Goal: Navigation & Orientation: Understand site structure

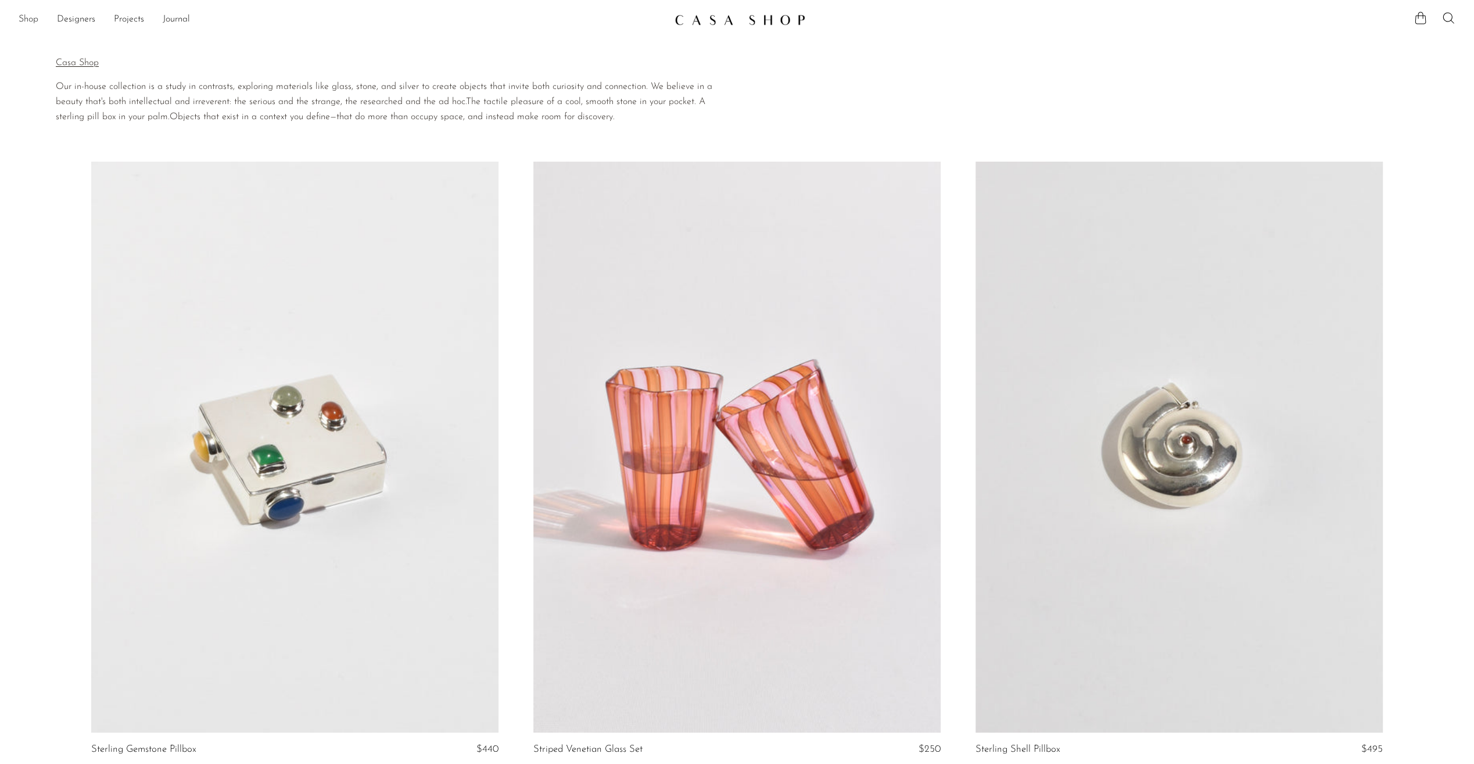
click at [30, 20] on link "Shop" at bounding box center [29, 19] width 20 height 15
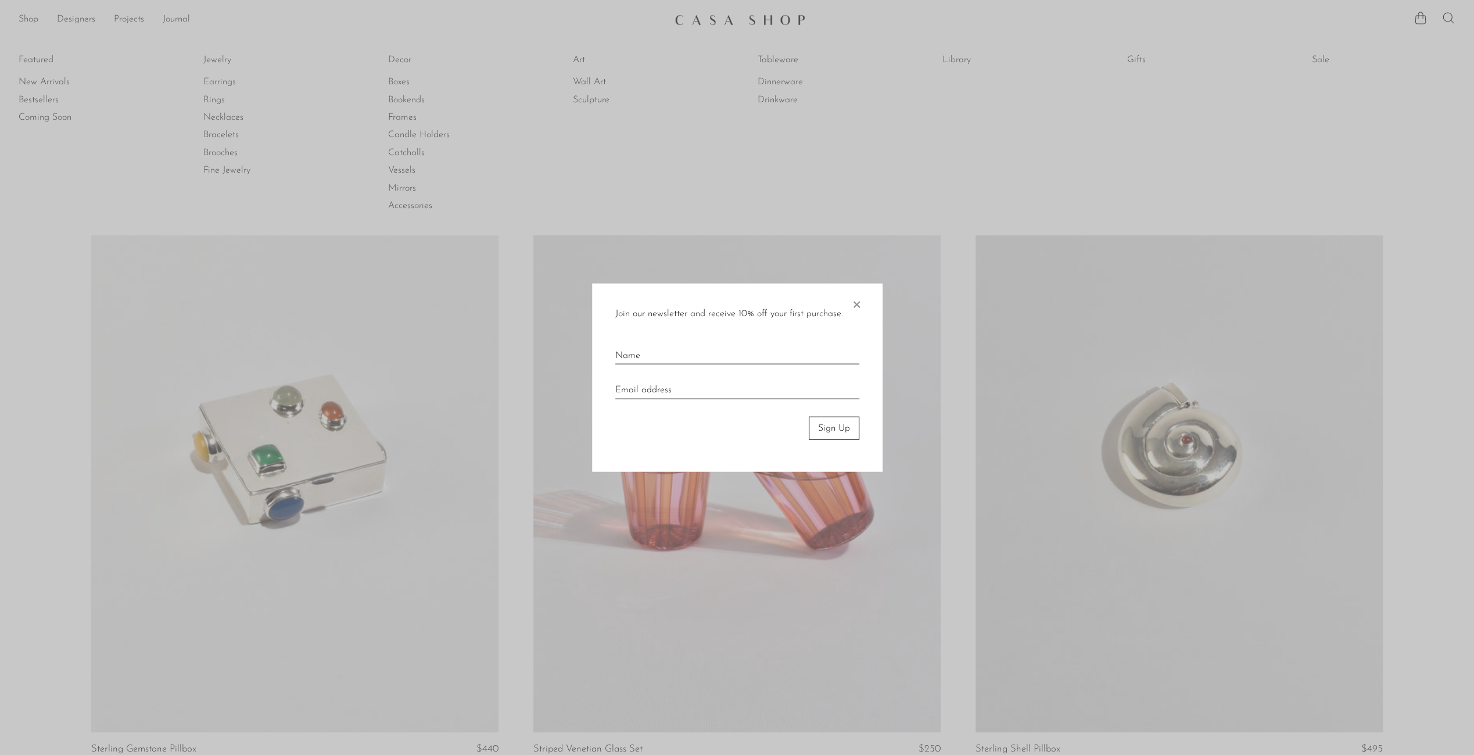
click at [856, 300] on span "×" at bounding box center [857, 301] width 12 height 37
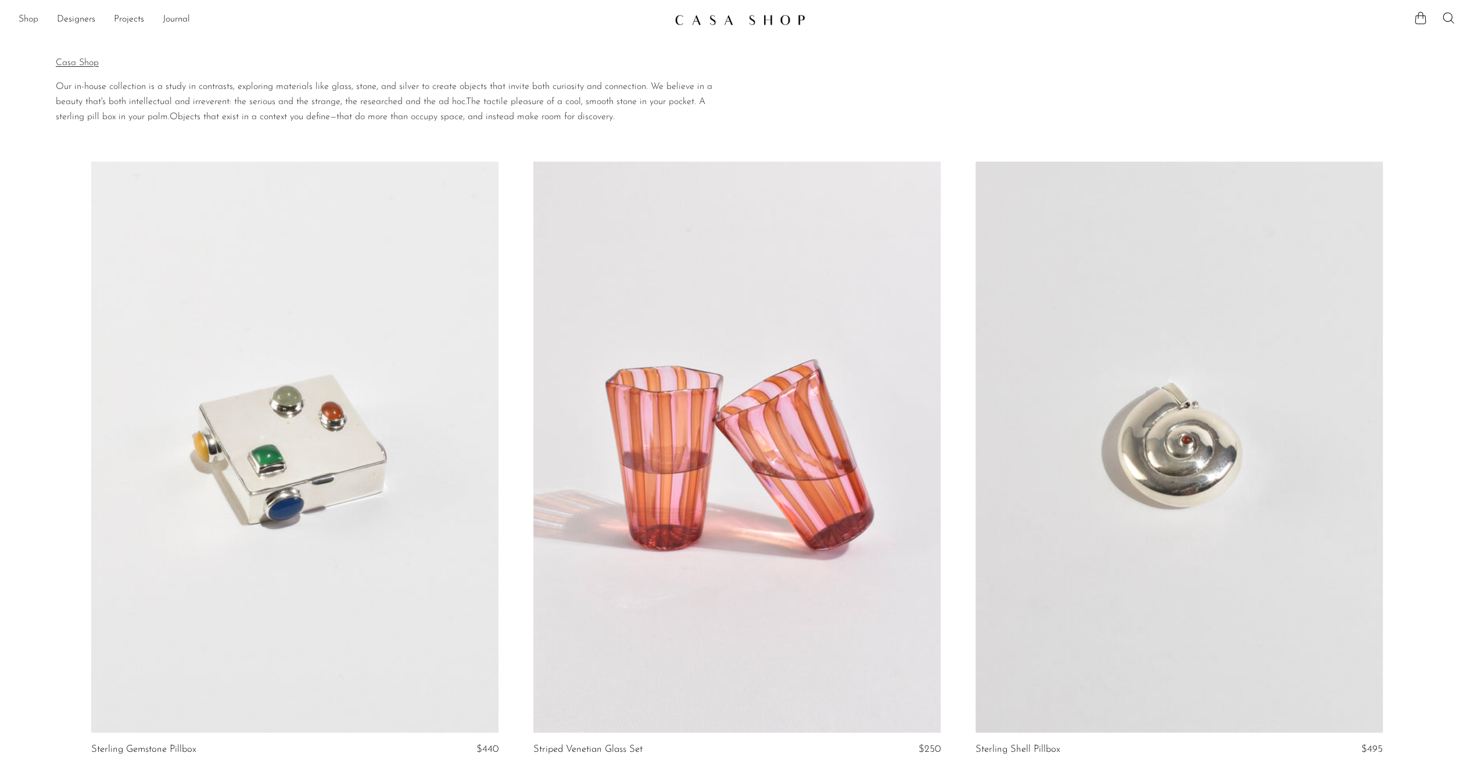
click at [28, 19] on link "Shop" at bounding box center [29, 19] width 20 height 15
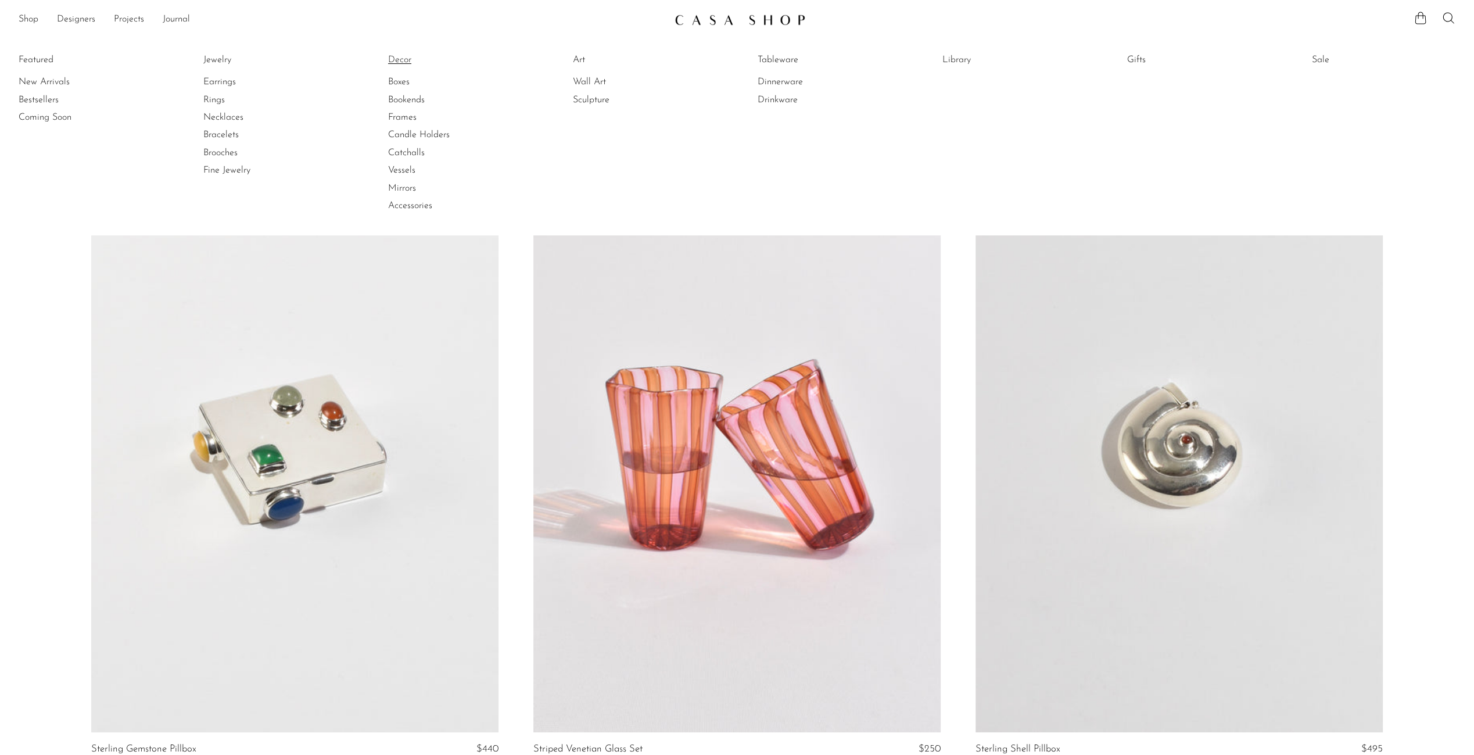
click at [405, 56] on link "Decor" at bounding box center [431, 59] width 87 height 13
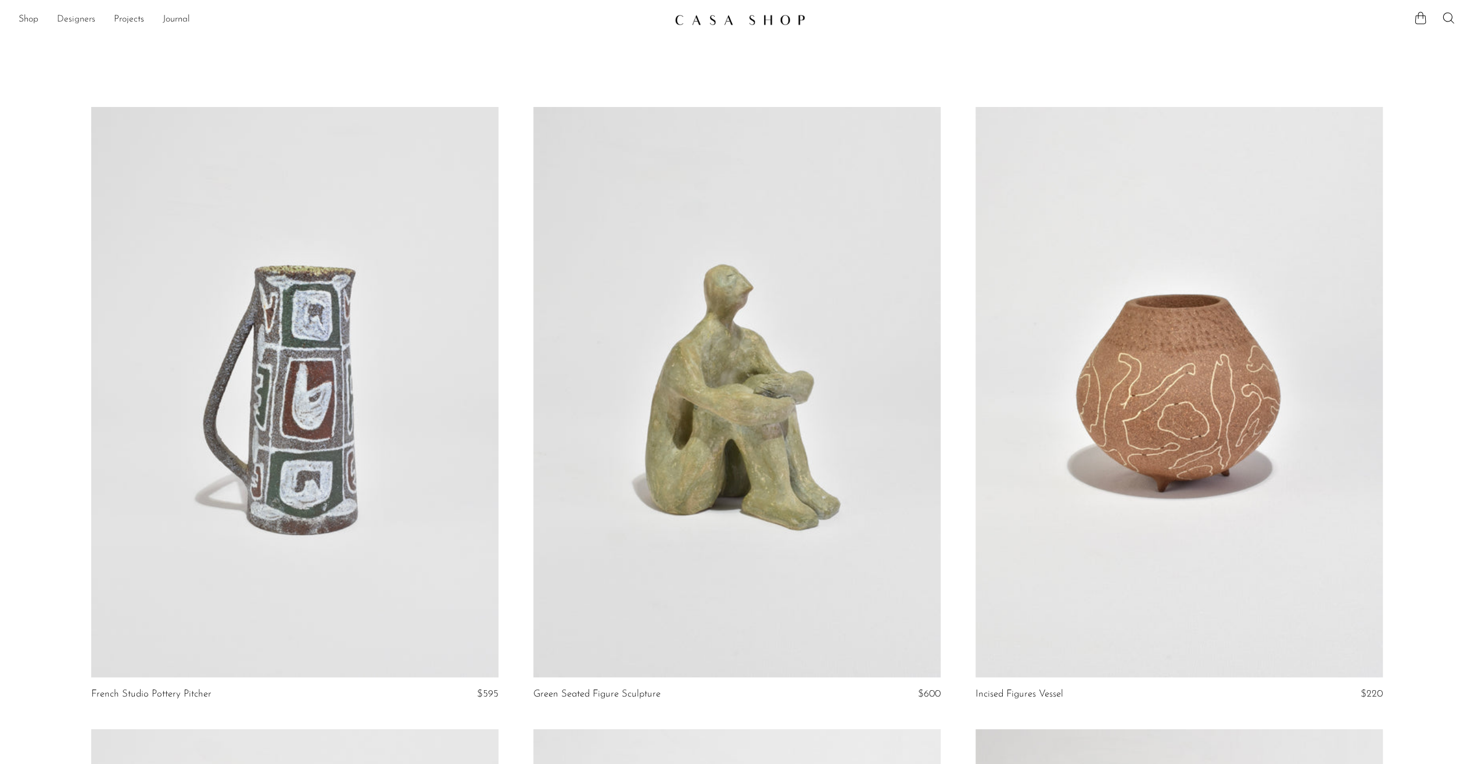
click at [83, 21] on link "Designers" at bounding box center [76, 19] width 38 height 15
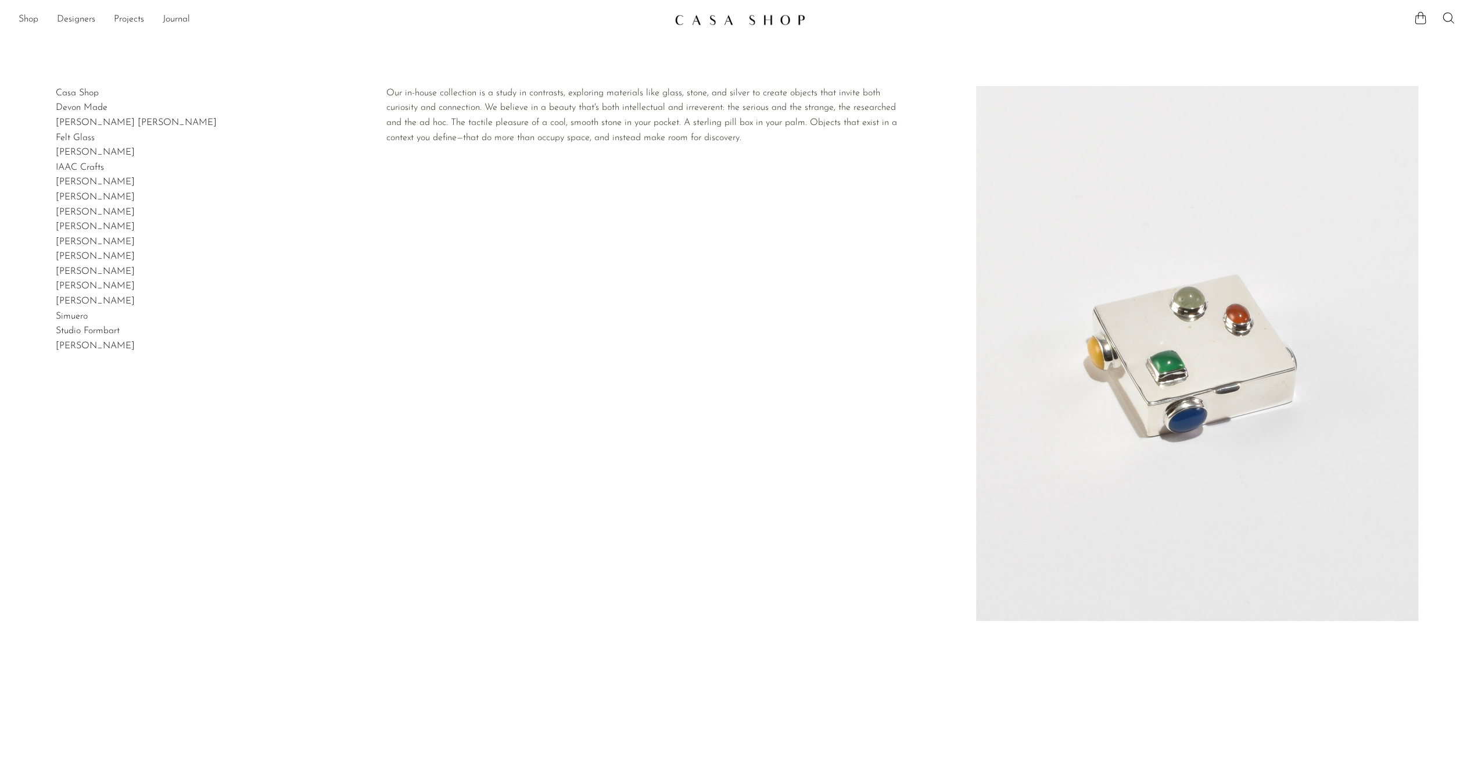
click at [89, 92] on link "Casa Shop" at bounding box center [77, 92] width 43 height 9
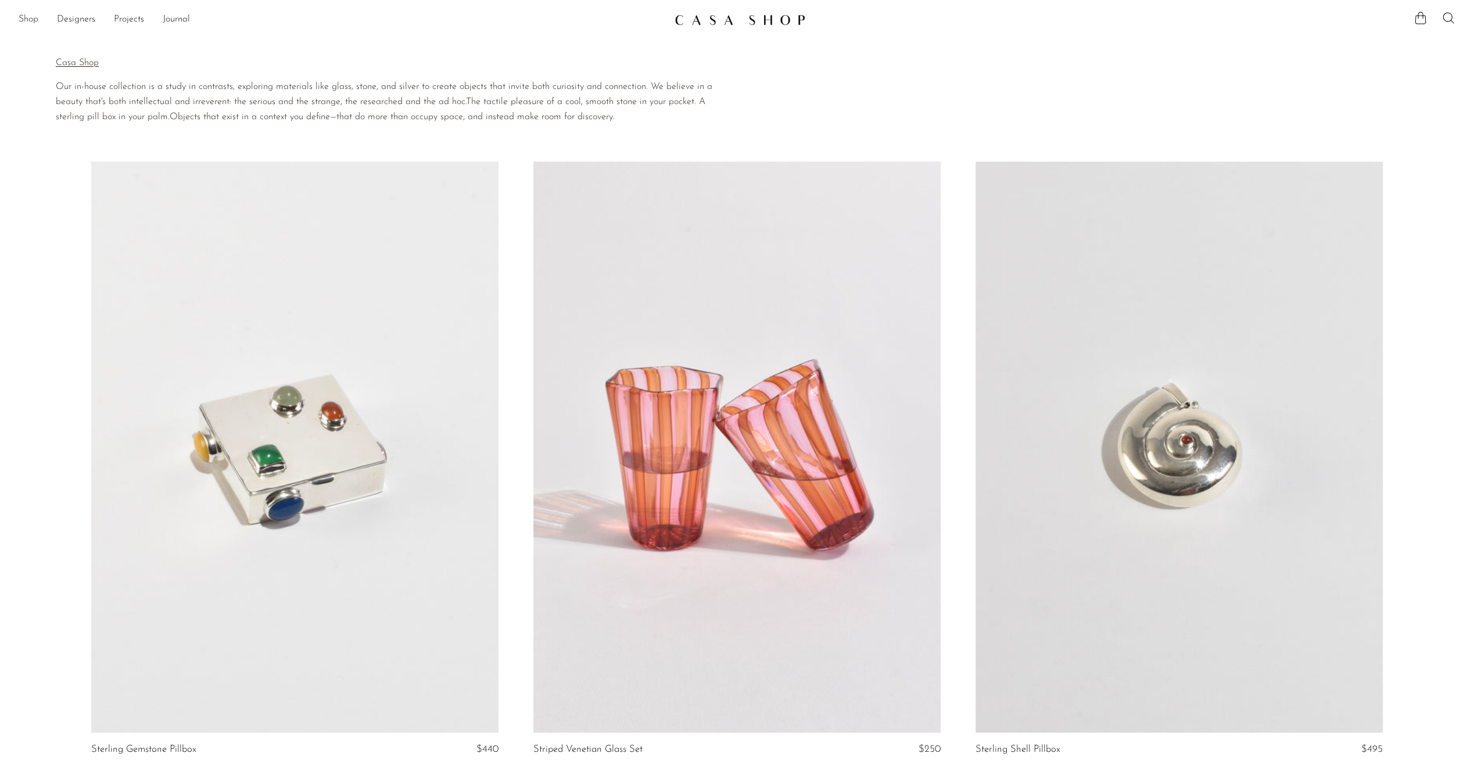
click at [31, 22] on link "Shop" at bounding box center [29, 19] width 20 height 15
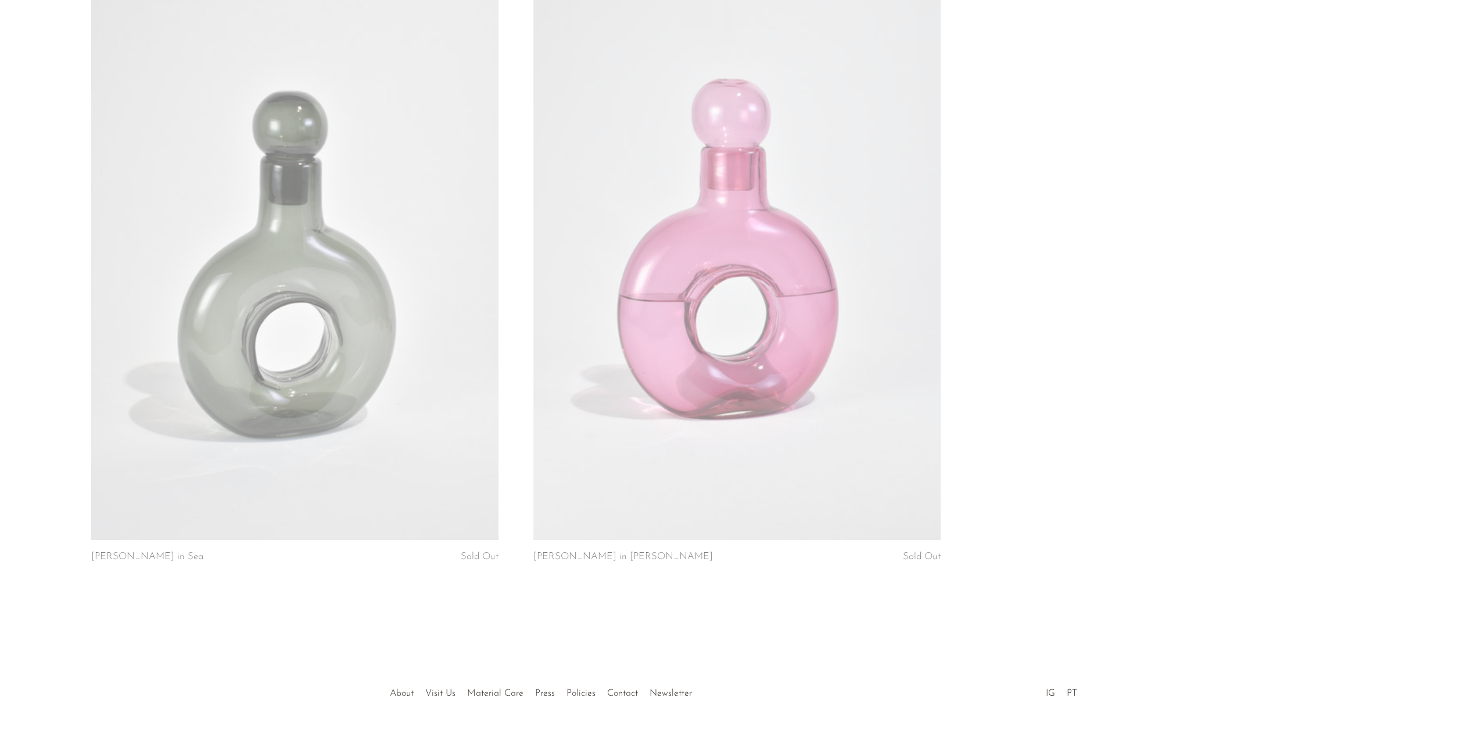
scroll to position [3939, 0]
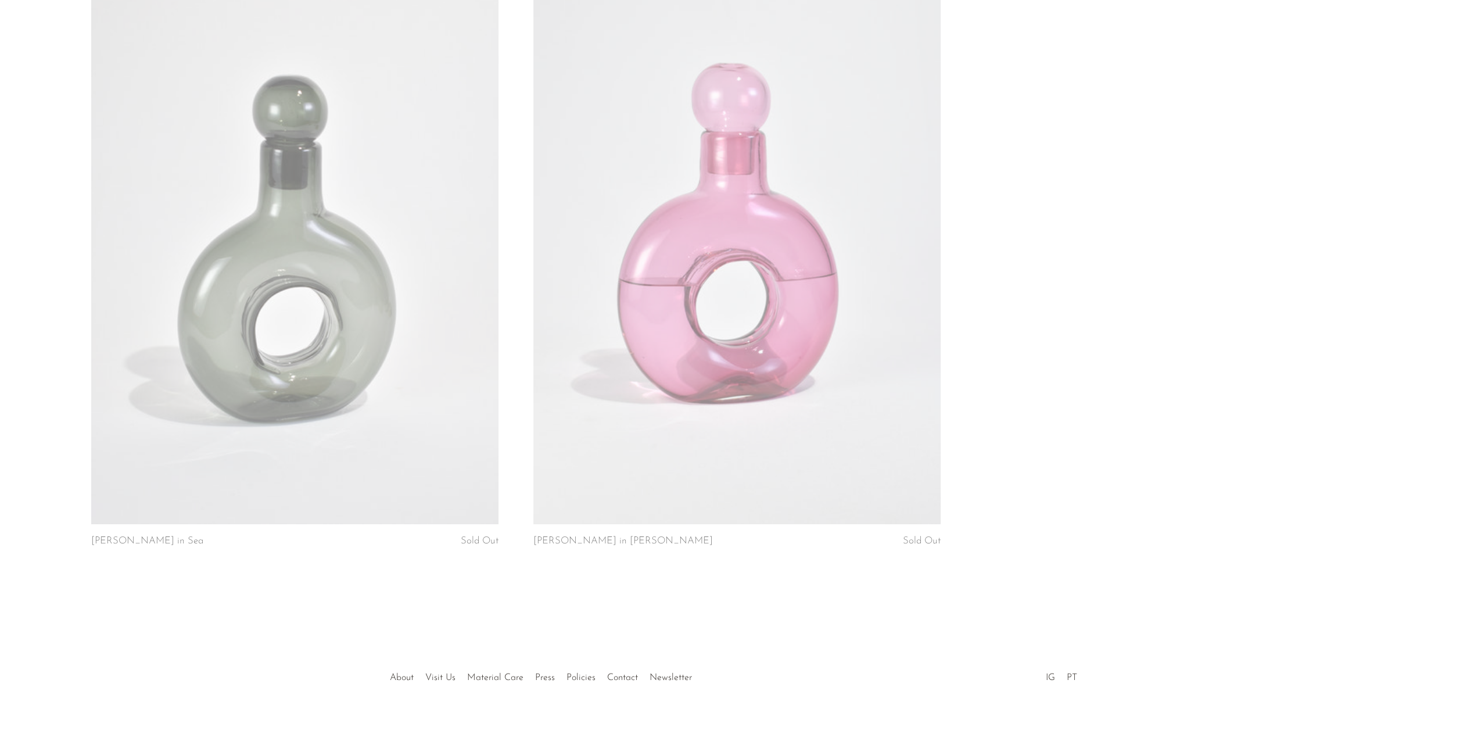
click at [402, 668] on ul "About Visit Us Material Care Press Policies Contact Newsletter" at bounding box center [541, 675] width 314 height 22
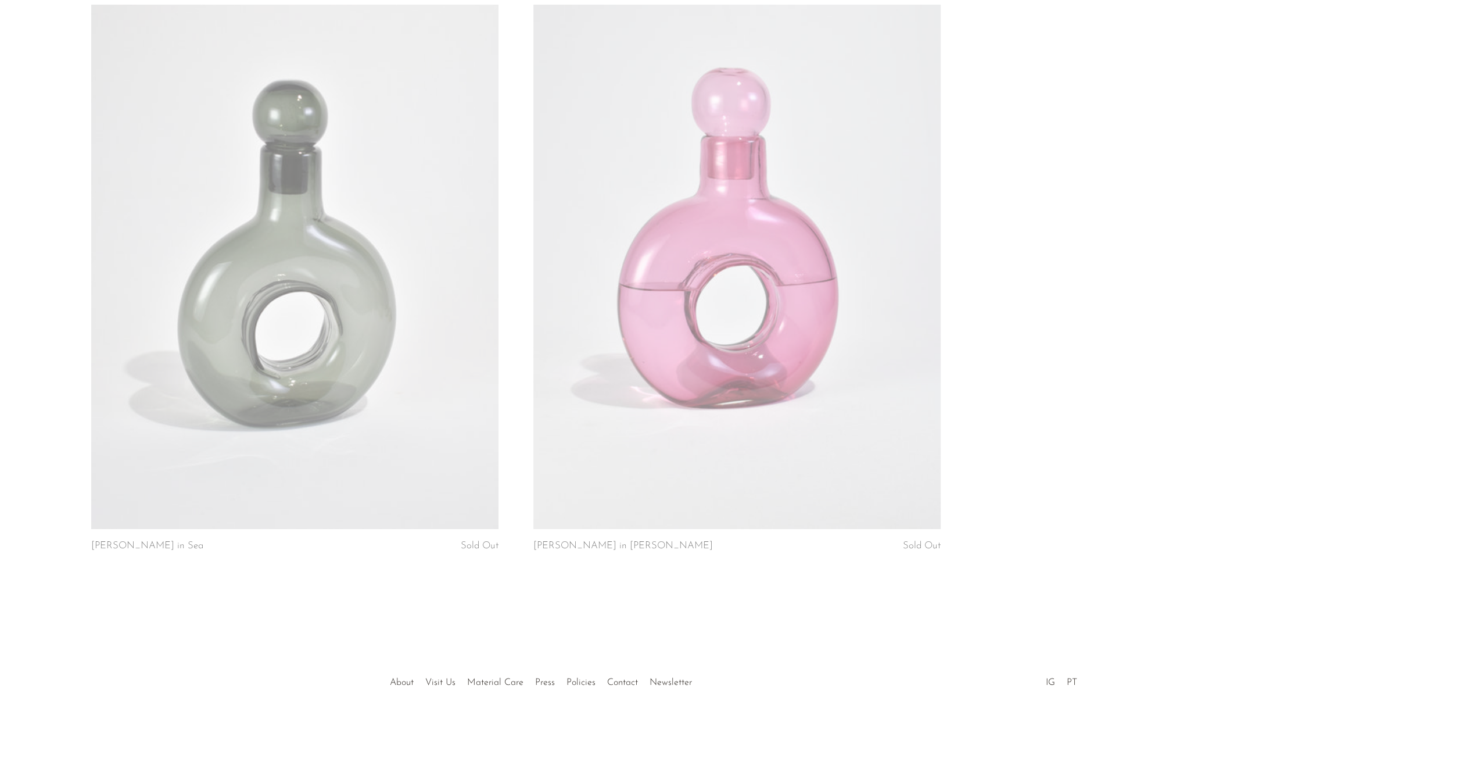
scroll to position [3930, 0]
click at [404, 688] on link "About" at bounding box center [402, 686] width 24 height 9
